Goal: Information Seeking & Learning: Learn about a topic

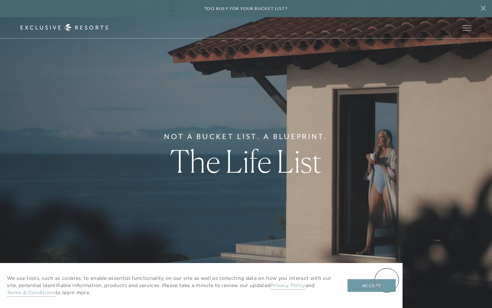
click at [383, 285] on button "Accept" at bounding box center [371, 285] width 48 height 13
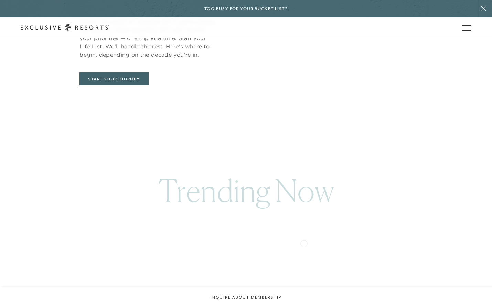
scroll to position [349, 0]
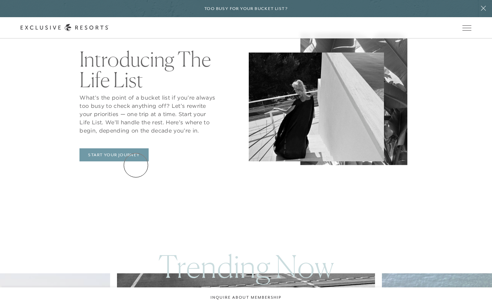
click at [136, 162] on link "START YOUR JOURNEY" at bounding box center [113, 154] width 69 height 13
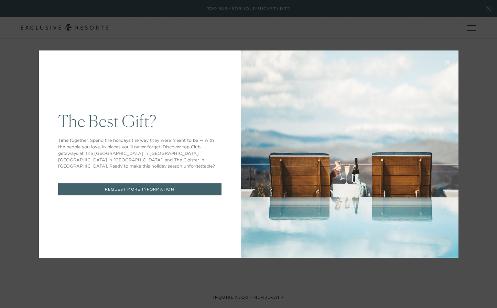
click at [444, 62] on icon at bounding box center [446, 61] width 5 height 5
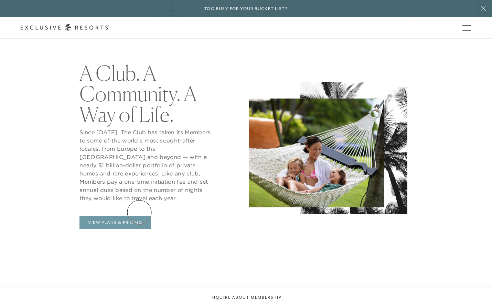
click at [136, 216] on link "View Plans & Pricing" at bounding box center [114, 222] width 71 height 13
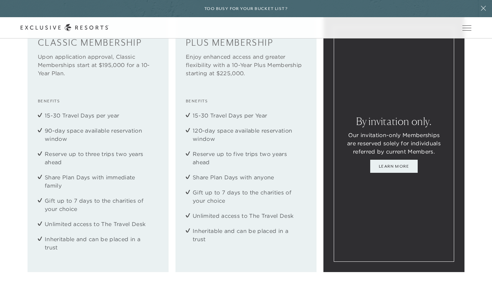
scroll to position [969, 0]
click at [168, 205] on div "Classic Membership Upon application approval, Classic Memberships start at $195…" at bounding box center [97, 143] width 141 height 255
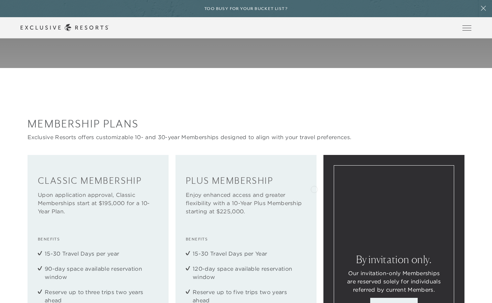
scroll to position [821, 0]
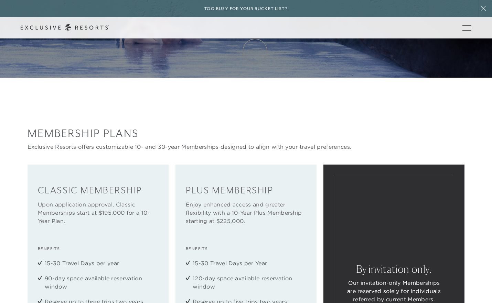
click at [0, 0] on link "Membership" at bounding box center [0, 0] width 0 height 0
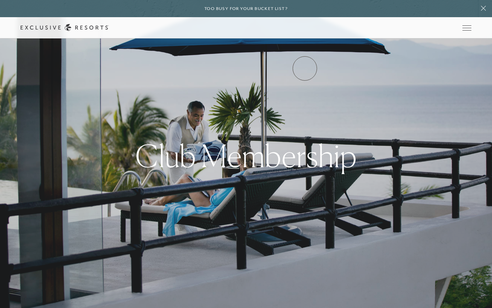
click at [0, 0] on link "VIP Benefits" at bounding box center [0, 0] width 0 height 0
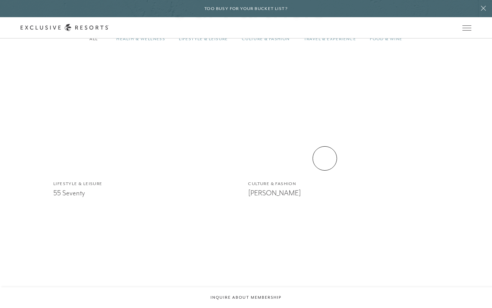
scroll to position [680, 0]
